Goal: Understand process/instructions: Learn how to perform a task or action

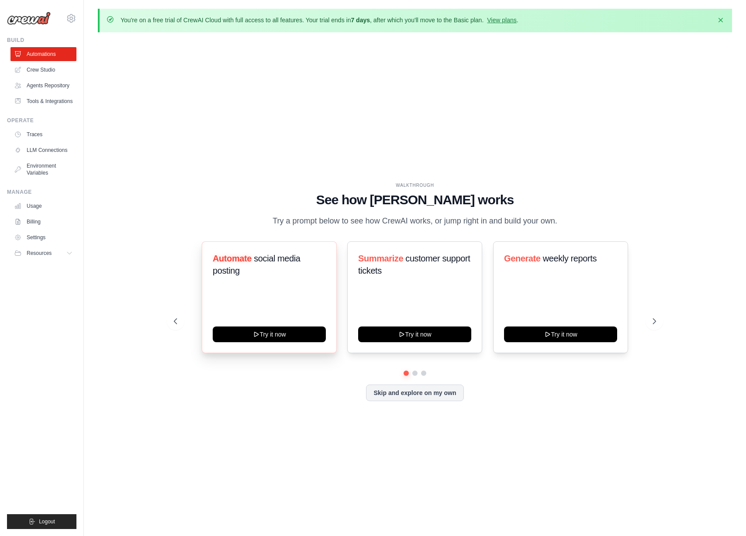
click at [274, 260] on span "social media posting" at bounding box center [257, 265] width 88 height 22
click at [266, 336] on button "Try it now" at bounding box center [269, 334] width 113 height 16
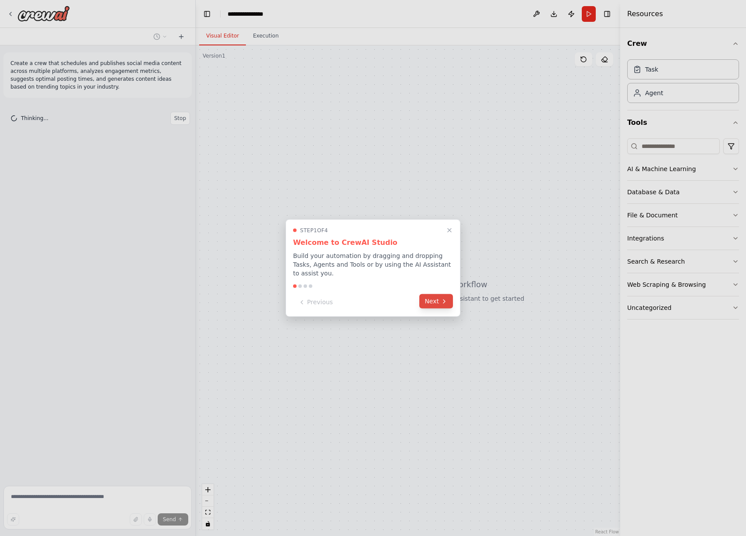
click at [441, 304] on icon at bounding box center [444, 301] width 7 height 7
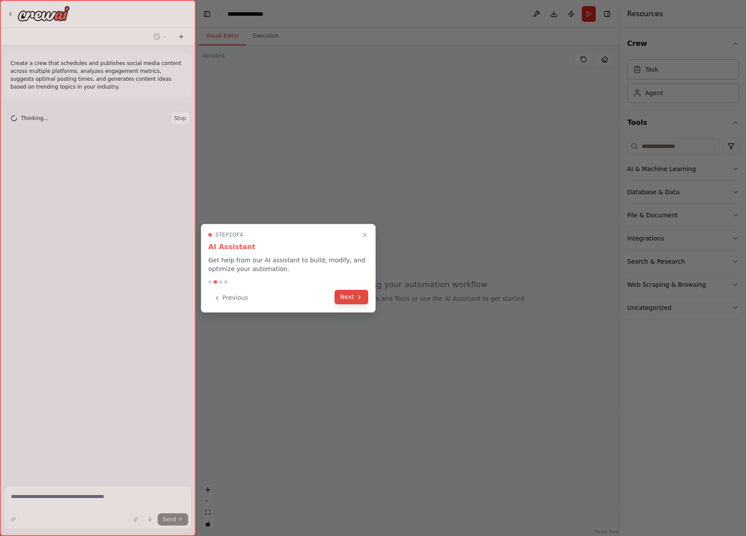
drag, startPoint x: 374, startPoint y: 298, endPoint x: 358, endPoint y: 297, distance: 16.2
click at [373, 298] on div "Step 2 of 4 AI Assistant Get help from our AI assistant to build, modify, and o…" at bounding box center [288, 268] width 175 height 89
click at [358, 297] on icon at bounding box center [359, 297] width 7 height 7
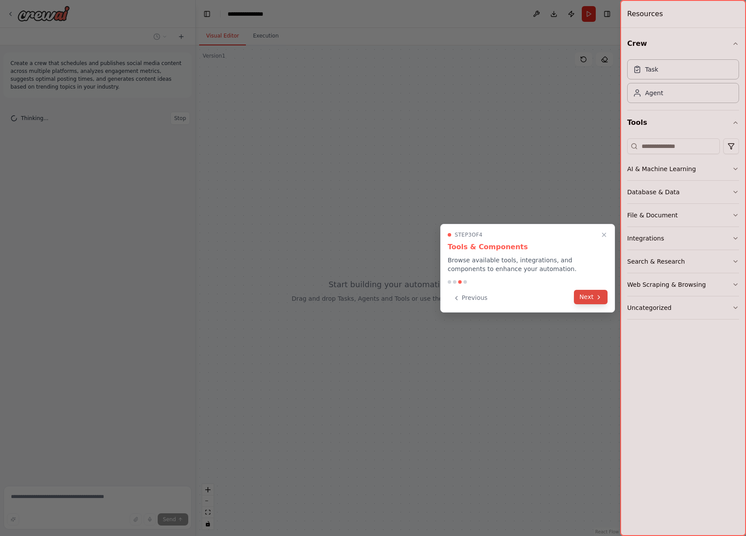
click at [596, 298] on icon at bounding box center [598, 297] width 7 height 7
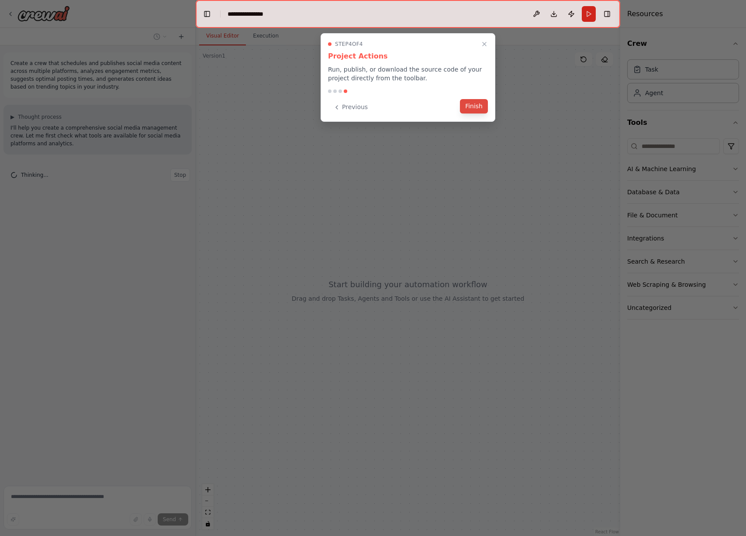
click at [471, 109] on button "Finish" at bounding box center [474, 106] width 28 height 14
